Goal: Information Seeking & Learning: Learn about a topic

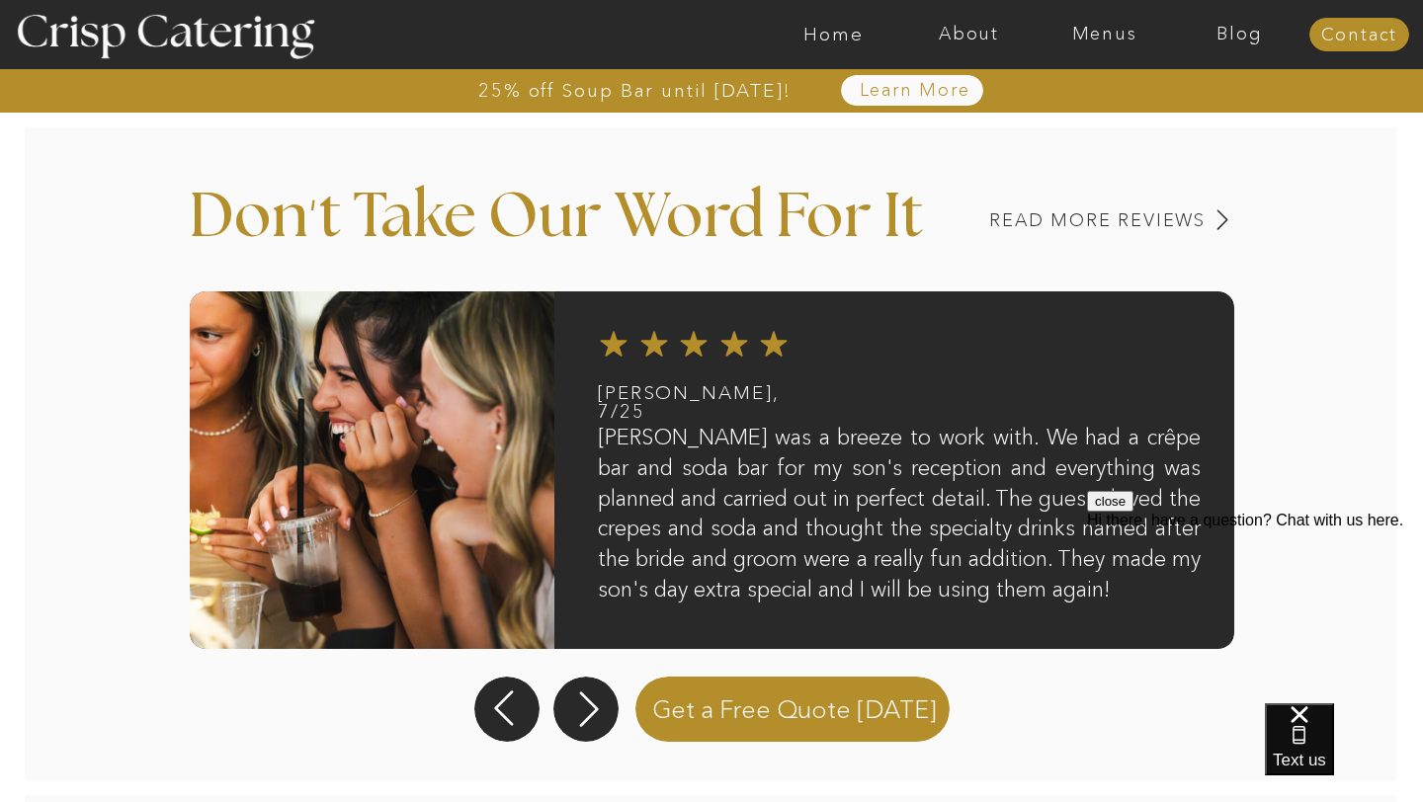
scroll to position [1653, 0]
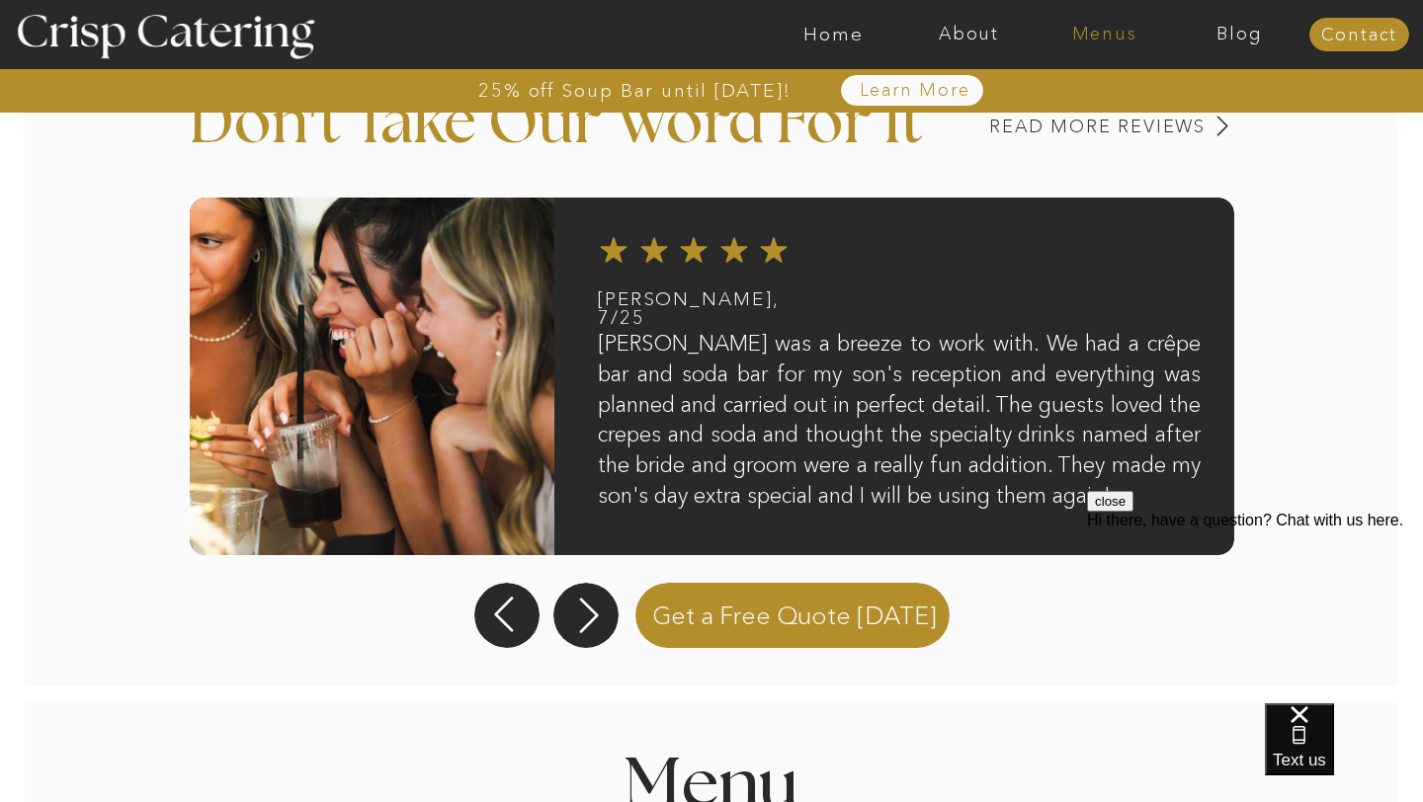
click at [1131, 35] on nav "Menus" at bounding box center [1104, 35] width 135 height 20
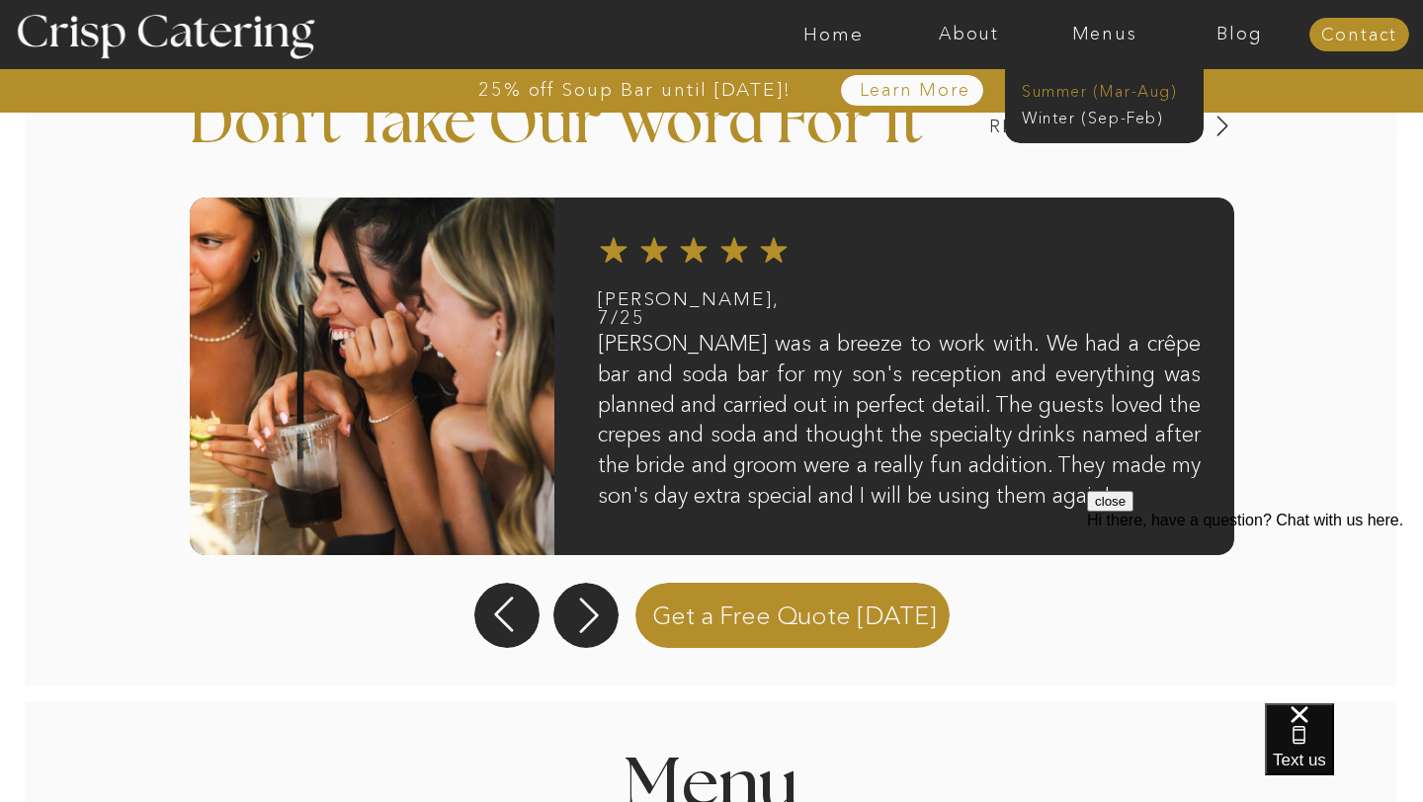
click at [1089, 94] on nav "Summer (Mar-Aug)" at bounding box center [1110, 89] width 177 height 19
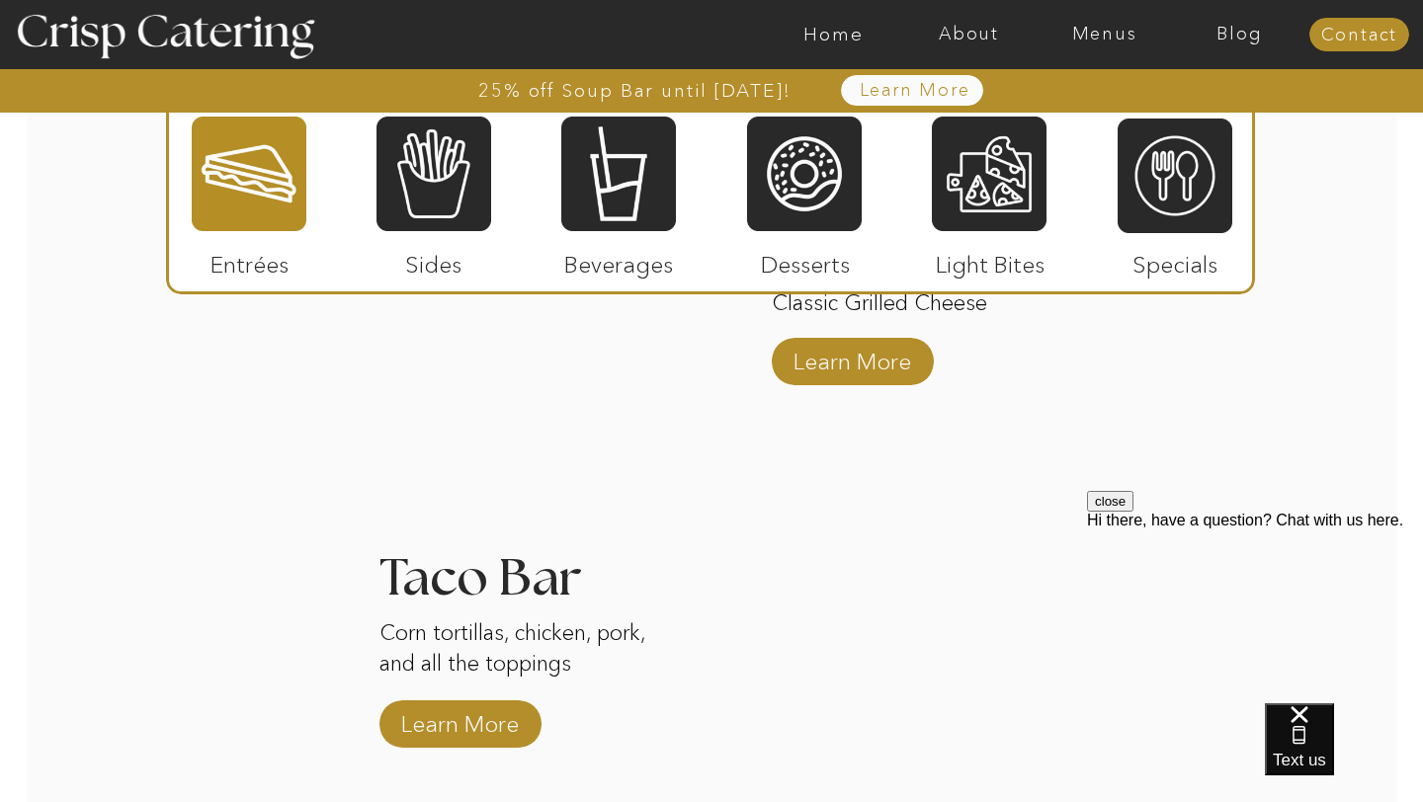
scroll to position [2166, 0]
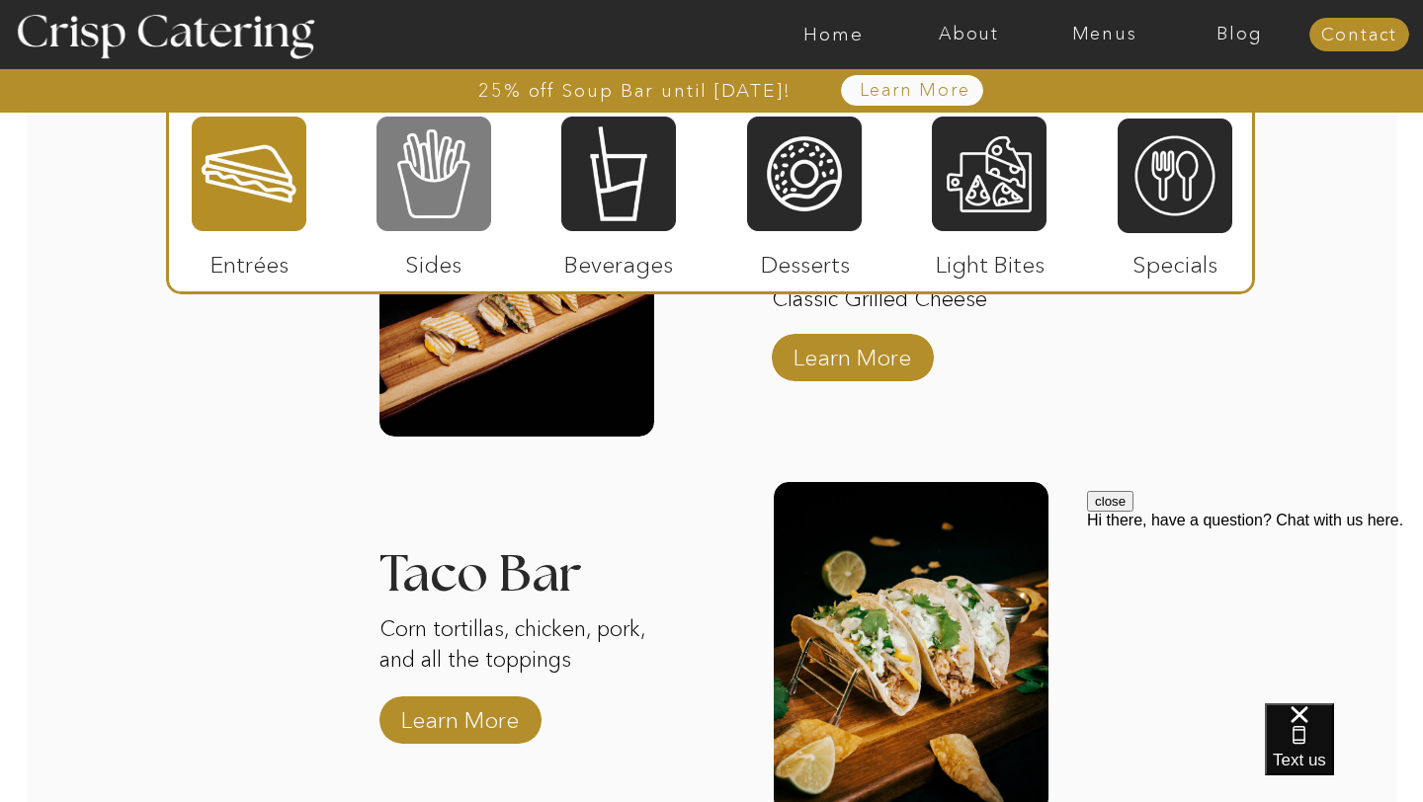
click at [460, 203] on div at bounding box center [434, 174] width 115 height 119
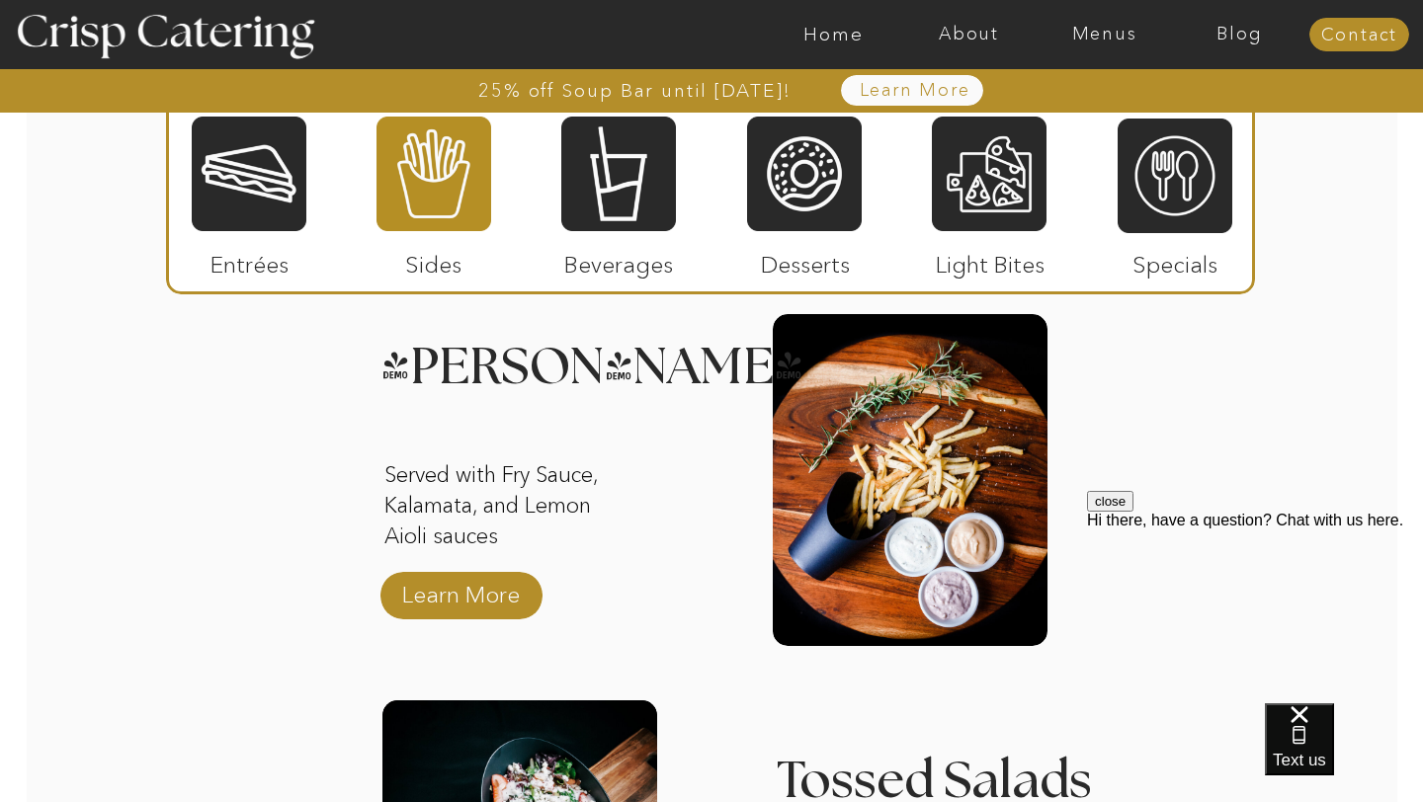
scroll to position [1935, 0]
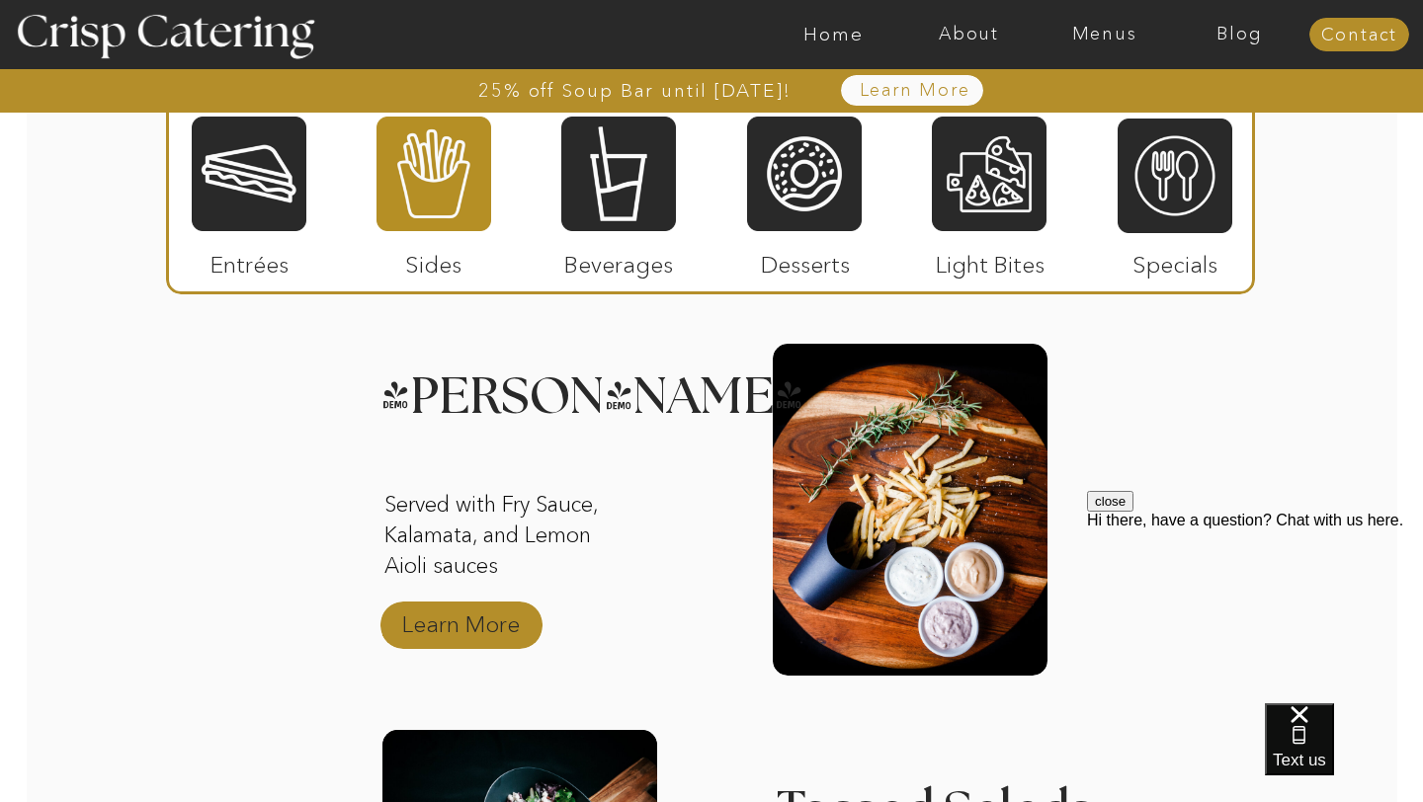
click at [469, 618] on p "Learn More" at bounding box center [460, 619] width 131 height 57
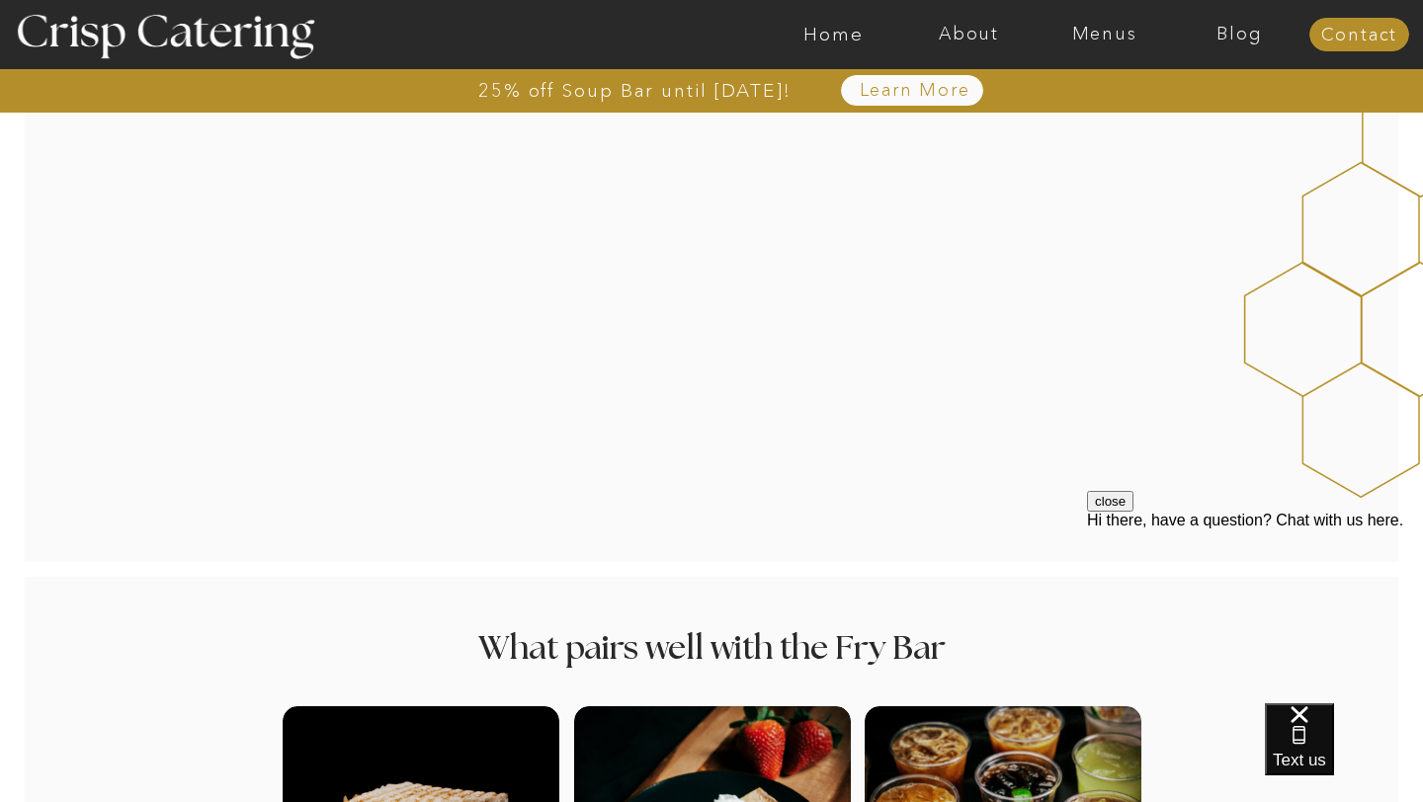
scroll to position [1818, 0]
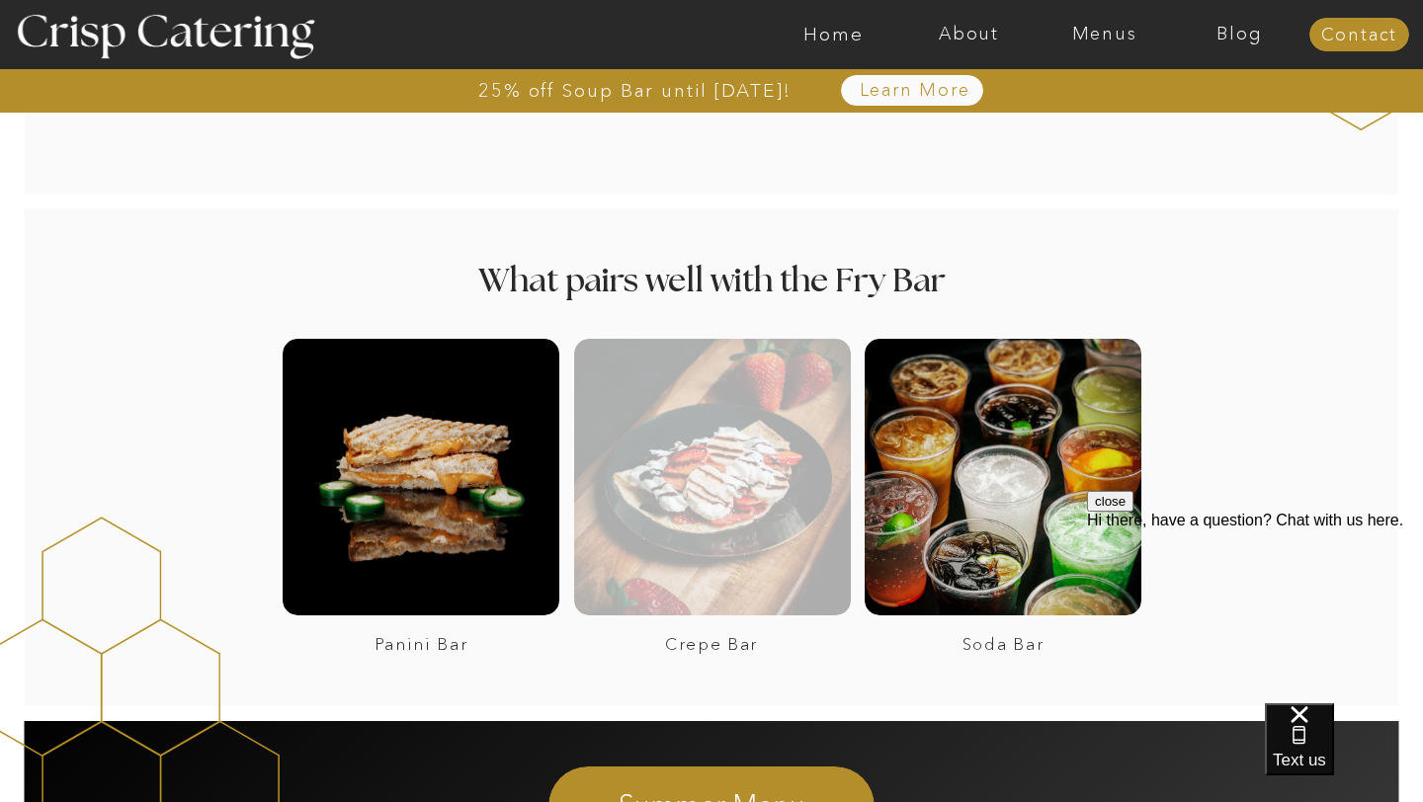
click at [639, 526] on div at bounding box center [712, 477] width 277 height 277
